Goal: Obtain resource: Obtain resource

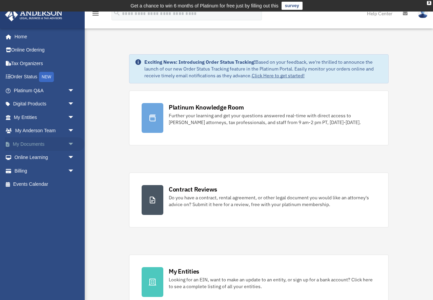
click at [60, 151] on link "My Documents arrow_drop_down" at bounding box center [45, 144] width 80 height 14
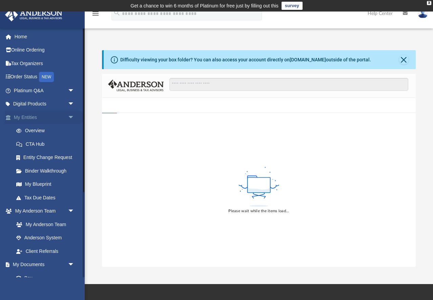
click at [69, 116] on span "arrow_drop_down" at bounding box center [75, 118] width 14 height 14
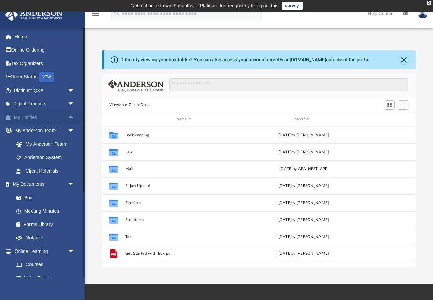
scroll to position [154, 314]
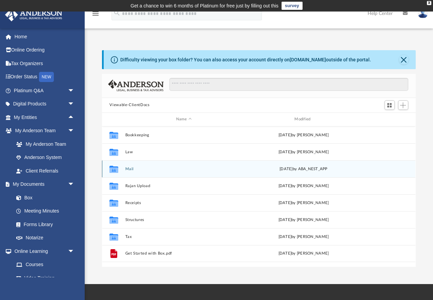
click at [130, 171] on div "Collaborated Folder Mail [DATE] by ABA_NEST_APP" at bounding box center [259, 168] width 314 height 17
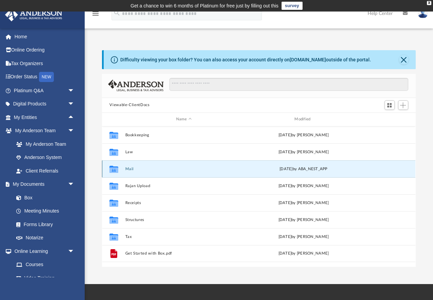
click at [130, 169] on button "Mail" at bounding box center [183, 169] width 117 height 4
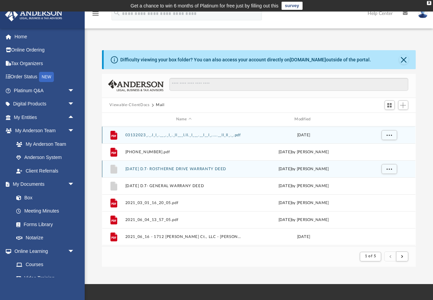
scroll to position [133, 314]
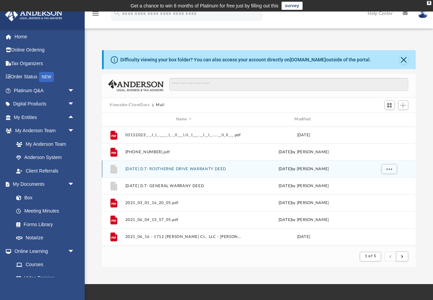
click at [300, 169] on div "Fri Apr 23 2021 by Dominique Turner" at bounding box center [304, 169] width 117 height 6
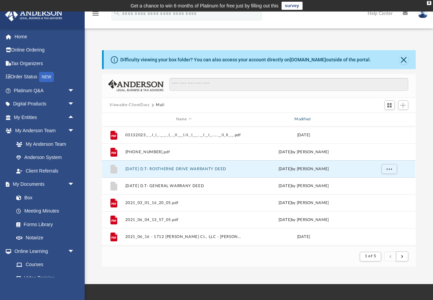
click at [305, 119] on div "Modified" at bounding box center [303, 119] width 117 height 6
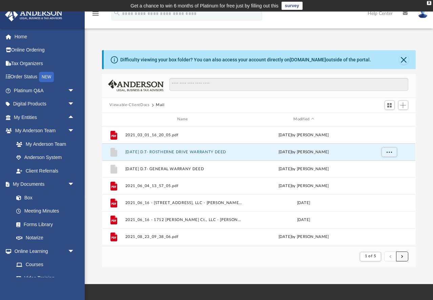
click at [400, 255] on button "submit" at bounding box center [402, 257] width 12 height 10
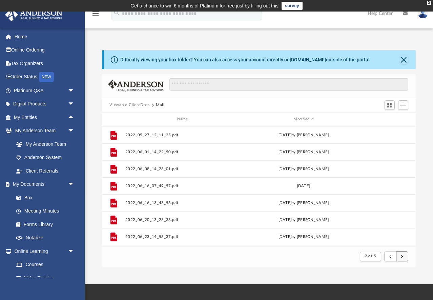
click at [405, 256] on button "submit" at bounding box center [402, 257] width 12 height 10
click at [403, 257] on span "submit" at bounding box center [403, 257] width 2 height 4
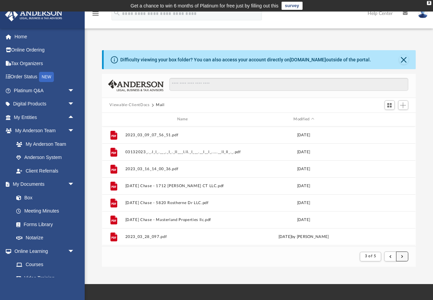
click at [405, 256] on button "submit" at bounding box center [402, 257] width 12 height 10
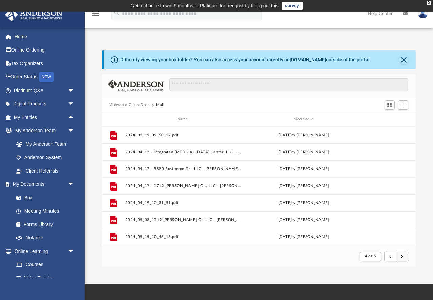
click at [405, 253] on button "submit" at bounding box center [402, 257] width 12 height 10
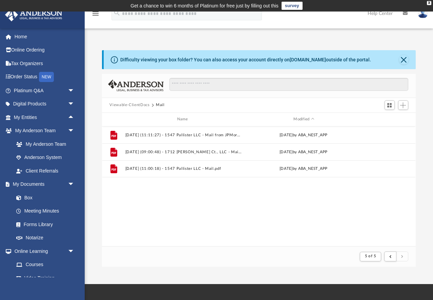
click at [171, 256] on footer "5 of 5" at bounding box center [259, 256] width 314 height 21
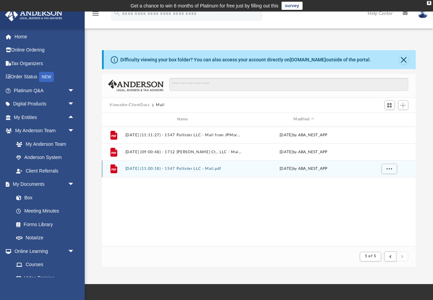
click at [179, 169] on button "2025.08.22 (11:00:18) - 1547 Pallister LLC - Mail.pdf" at bounding box center [183, 169] width 117 height 4
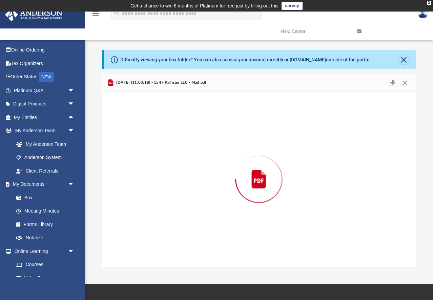
click at [179, 169] on div "Preview" at bounding box center [259, 179] width 314 height 175
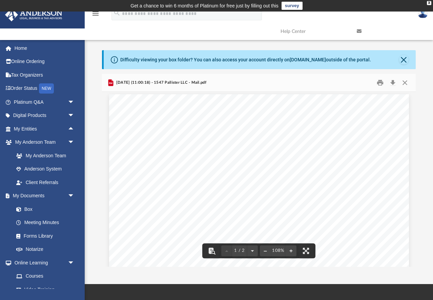
scroll to position [0, 0]
click at [409, 61] on div "Difficulty viewing your box folder? You can also access your account directly o…" at bounding box center [260, 59] width 312 height 19
click at [405, 82] on button "Close" at bounding box center [405, 82] width 12 height 11
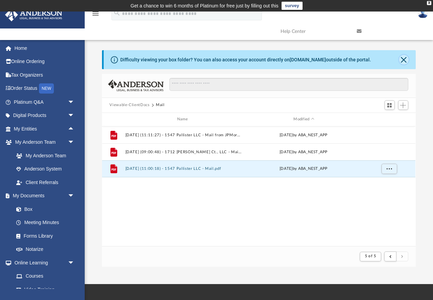
click at [408, 59] on button "Close" at bounding box center [404, 59] width 9 height 9
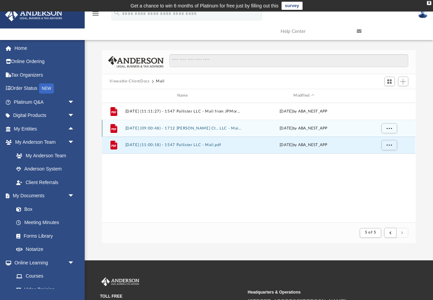
click at [196, 130] on button "2025.08.06 (09:00:48) - 1712 Murphy Ct., LLC - Mail from Denton Housing Authori…" at bounding box center [183, 128] width 117 height 4
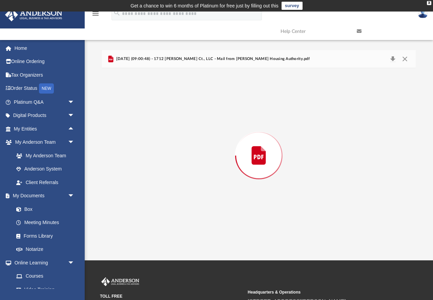
click at [196, 130] on div "Preview" at bounding box center [259, 155] width 314 height 175
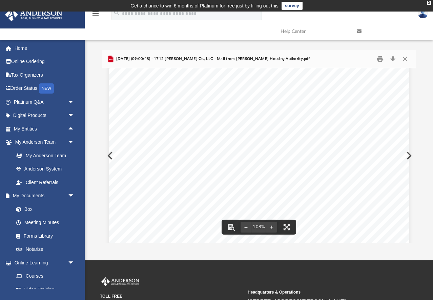
scroll to position [132, 0]
click at [163, 175] on div "Page 1" at bounding box center [259, 135] width 300 height 388
click at [405, 61] on button "Close" at bounding box center [405, 59] width 12 height 11
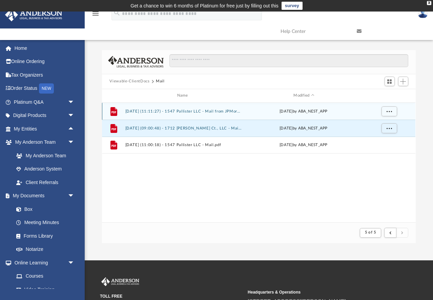
click at [214, 112] on button "2025.07.25 (11:11:27) - 1547 Pallister LLC - Mail from JPMorgan Chase Bank, N.A…" at bounding box center [183, 111] width 117 height 4
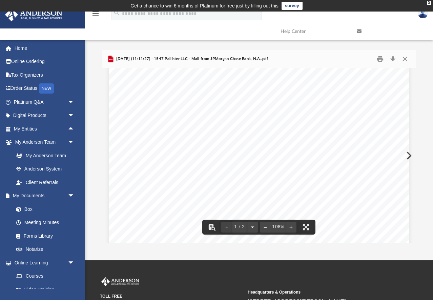
scroll to position [53, 0]
click at [404, 61] on button "Close" at bounding box center [405, 59] width 12 height 11
